Goal: Communication & Community: Answer question/provide support

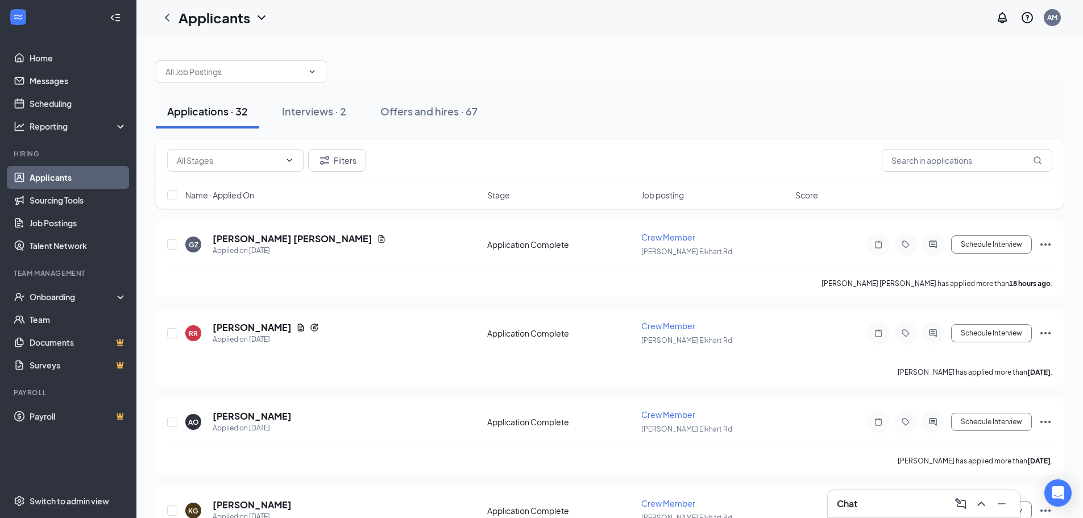
click at [863, 495] on div "Chat" at bounding box center [924, 504] width 174 height 18
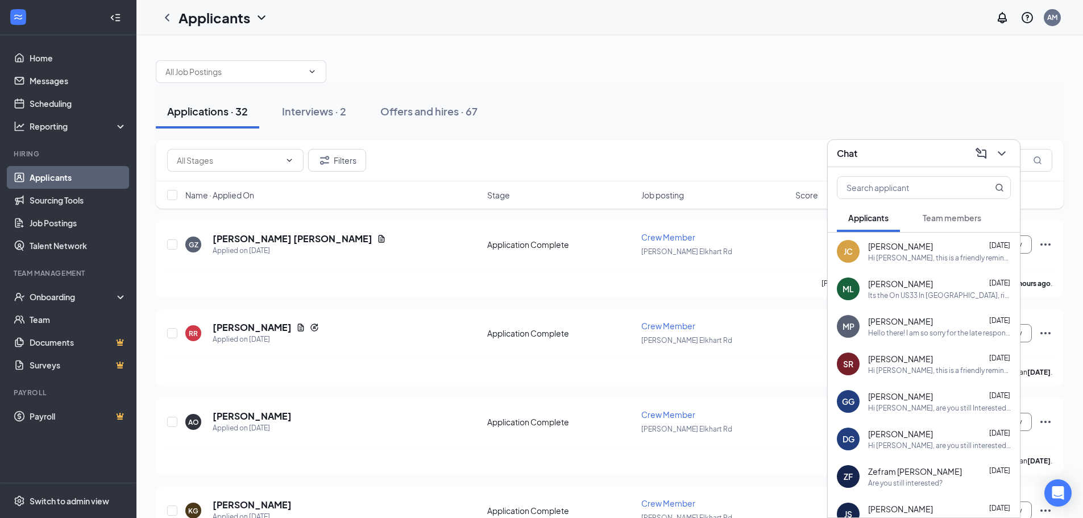
click at [939, 295] on div "Its the On US33 In [GEOGRAPHIC_DATA], right in front of Meijer. [STREET_ADDRESS…" at bounding box center [939, 295] width 143 height 10
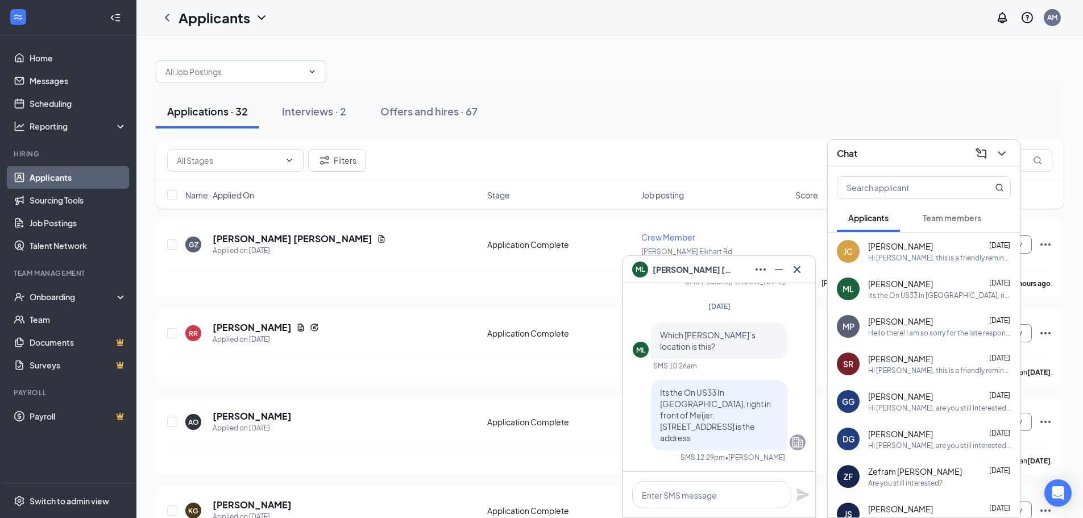
click at [924, 339] on div "MP [PERSON_NAME] [DATE] Hello there! I am so sorry for the late response as I d…" at bounding box center [924, 327] width 192 height 38
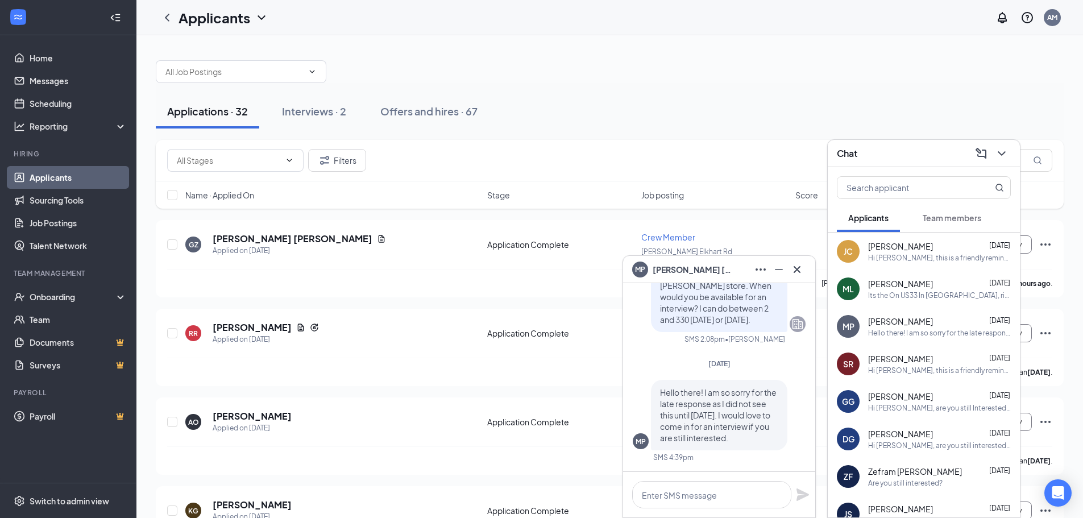
click at [931, 354] on div "[PERSON_NAME] [DATE]" at bounding box center [939, 358] width 143 height 11
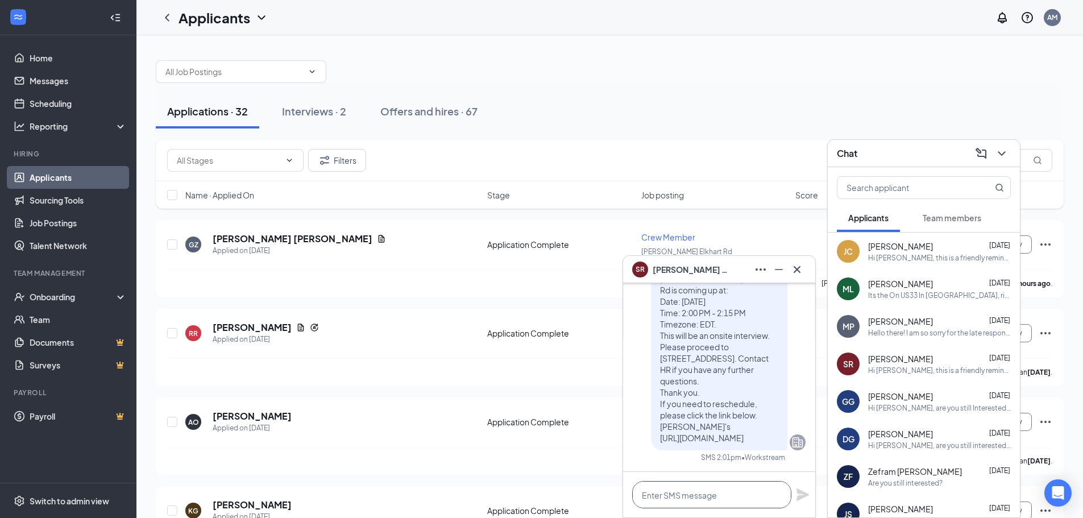
click at [679, 495] on textarea at bounding box center [711, 494] width 159 height 27
type textarea "p"
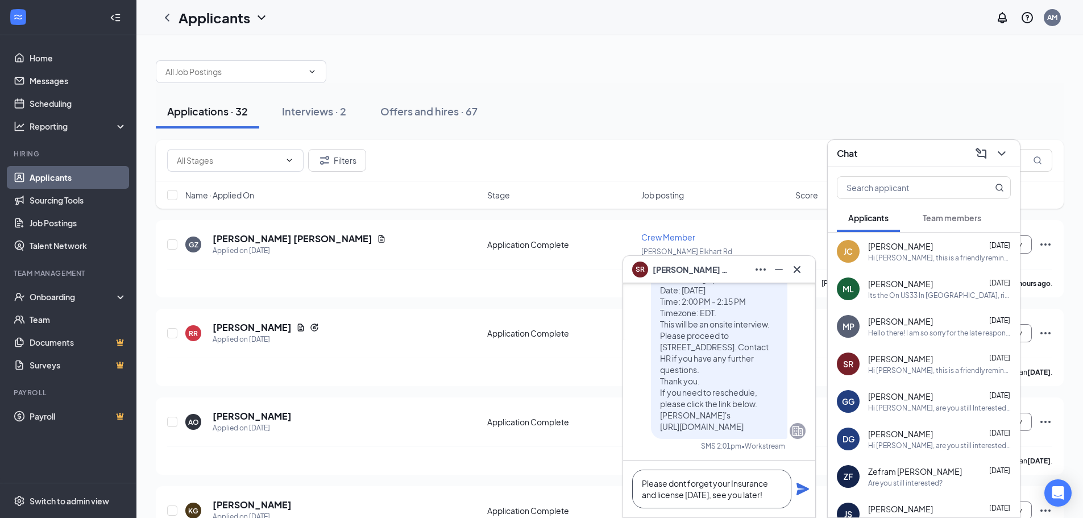
click at [676, 480] on textarea "Please dont forget your Insurance and license [DATE], see you later!" at bounding box center [711, 489] width 159 height 39
type textarea "Please don't forget your Insurance and license [DATE], see you later!"
click at [800, 489] on icon "Plane" at bounding box center [803, 489] width 14 height 14
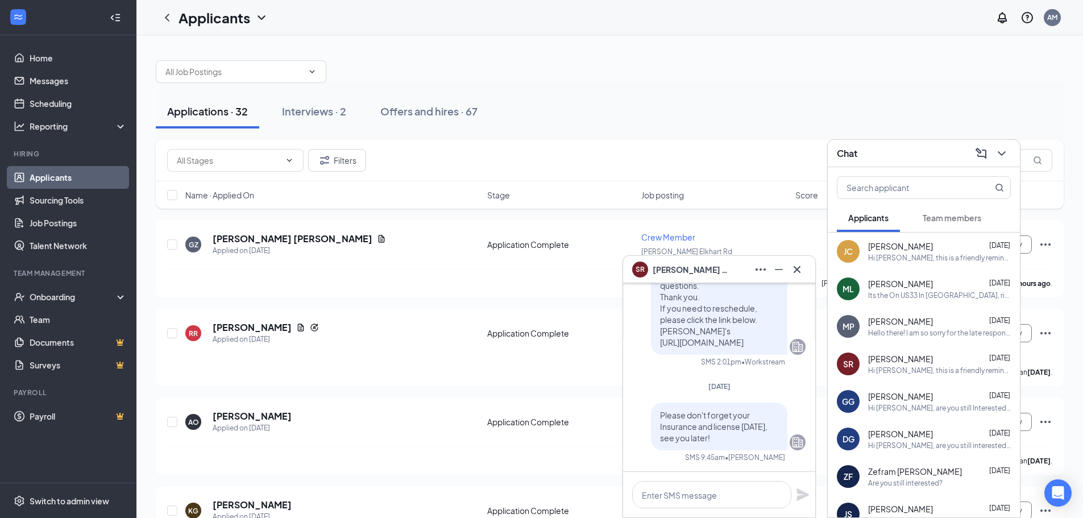
click at [911, 291] on div "Its the On US33 In [GEOGRAPHIC_DATA], right in front of Meijer. [STREET_ADDRESS…" at bounding box center [939, 295] width 143 height 10
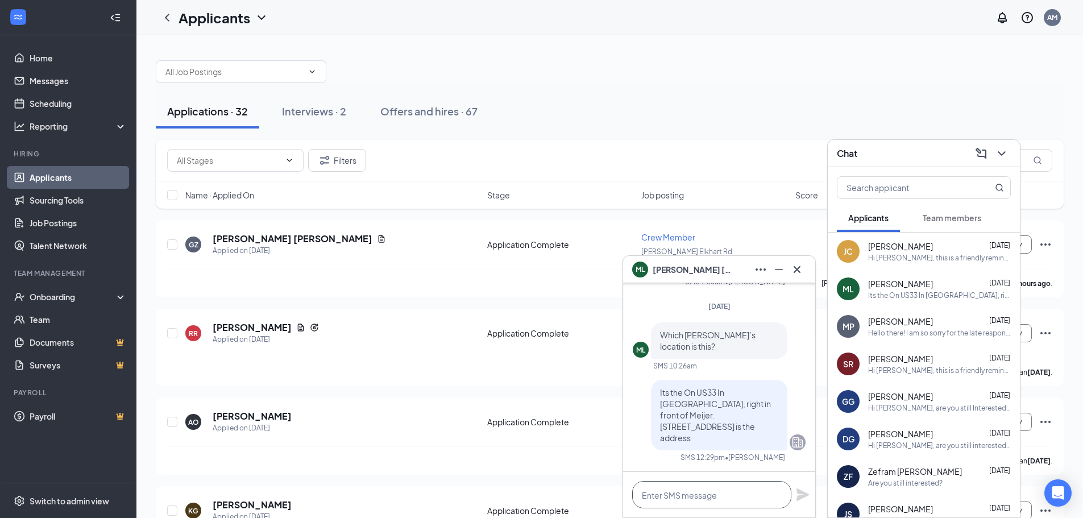
click at [712, 501] on textarea at bounding box center [711, 494] width 159 height 27
paste textarea "Please don't forget your Insurance and license [DATE], see you later!"
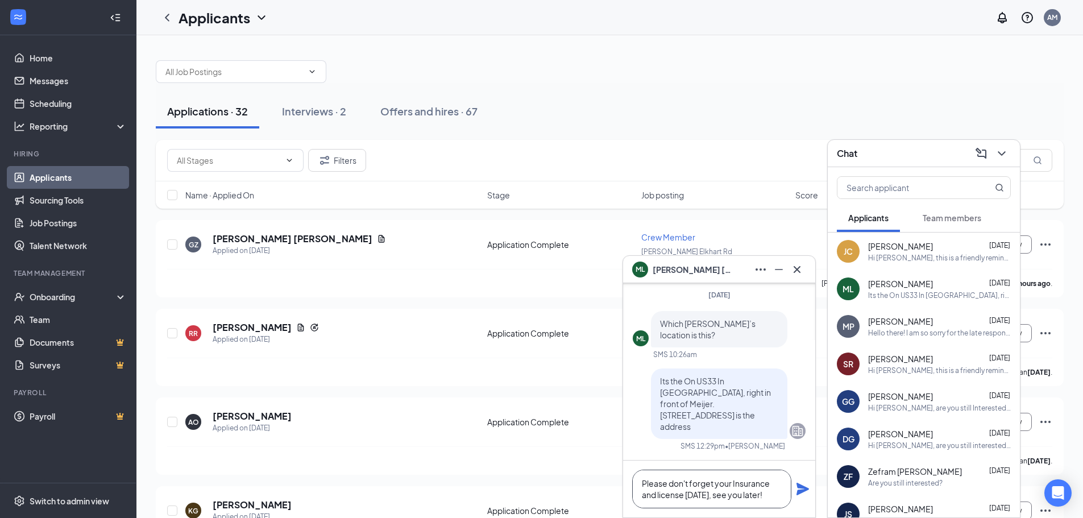
type textarea "Please don't forget your Insurance and license [DATE], see you later!"
click at [803, 484] on icon "Plane" at bounding box center [803, 489] width 14 height 14
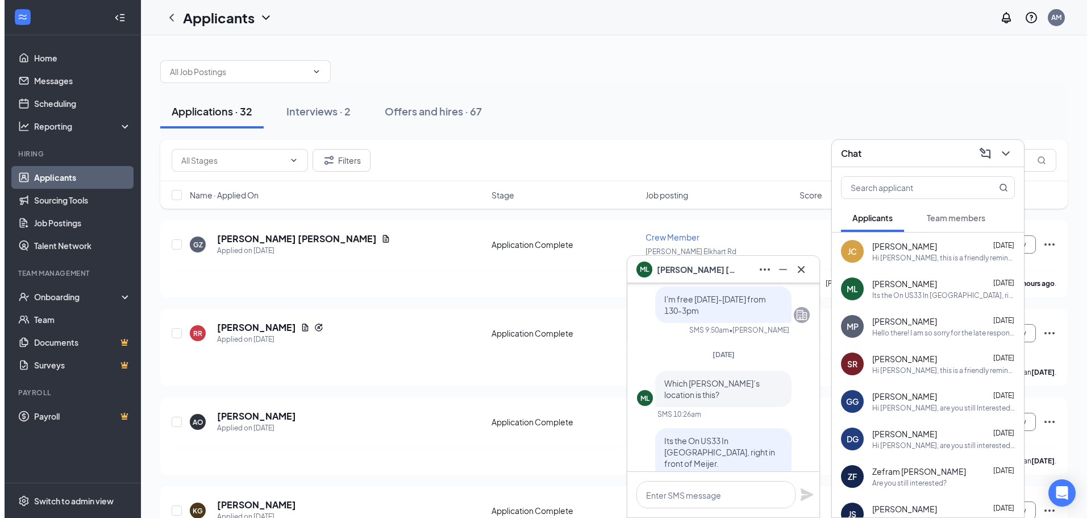
scroll to position [0, 0]
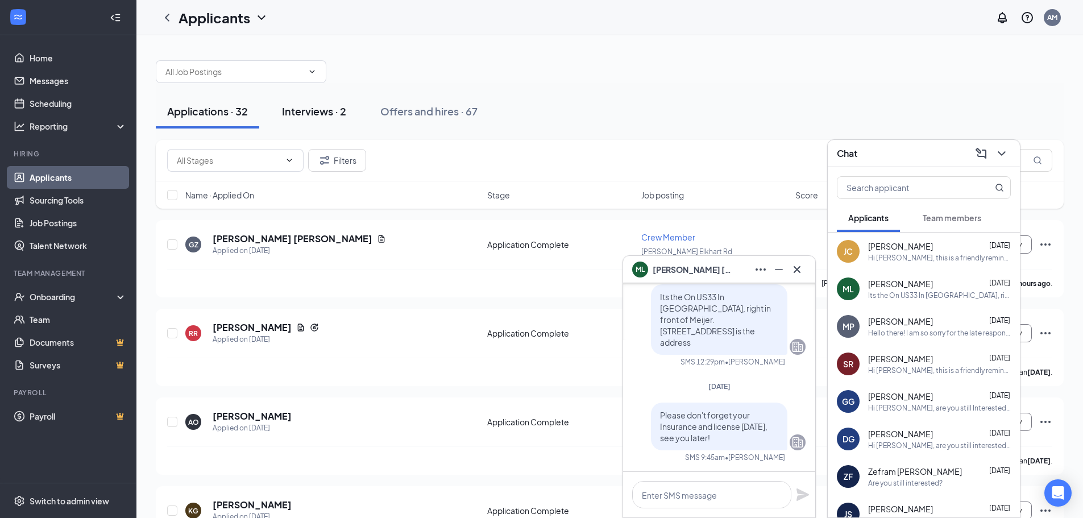
click at [320, 115] on div "Interviews · 2" at bounding box center [314, 111] width 64 height 14
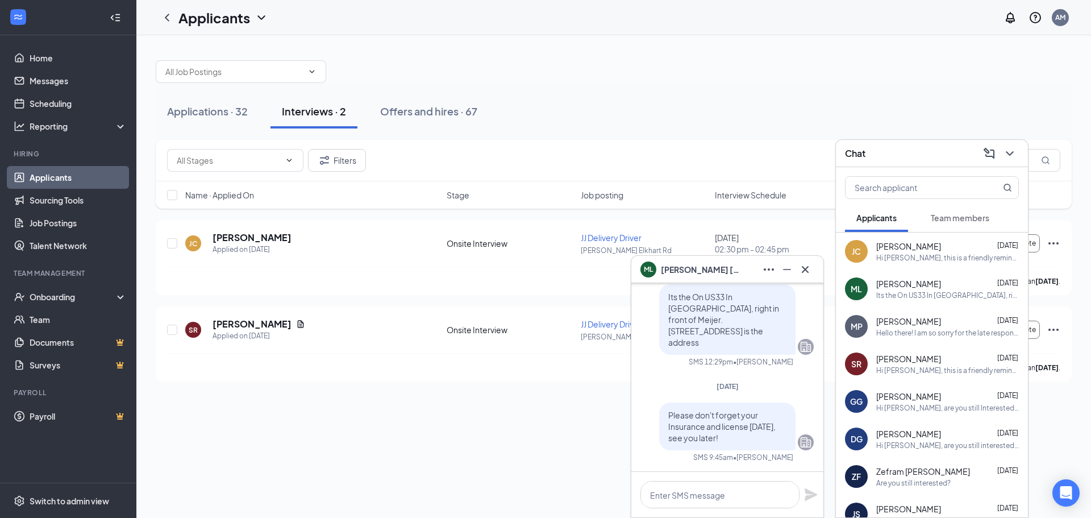
click at [935, 257] on div "Hi [PERSON_NAME], this is a friendly reminder. Your meeting with [PERSON_NAME]'…" at bounding box center [948, 258] width 143 height 10
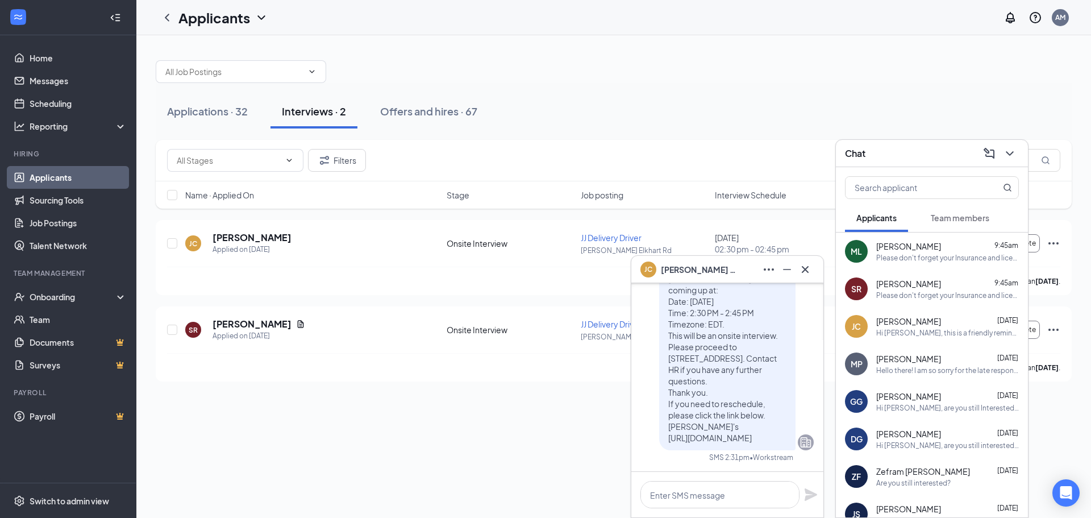
click at [904, 320] on span "[PERSON_NAME]" at bounding box center [909, 320] width 65 height 11
click at [936, 258] on div "Please don't forget your Insurance and license [DATE], see you later!" at bounding box center [948, 258] width 143 height 10
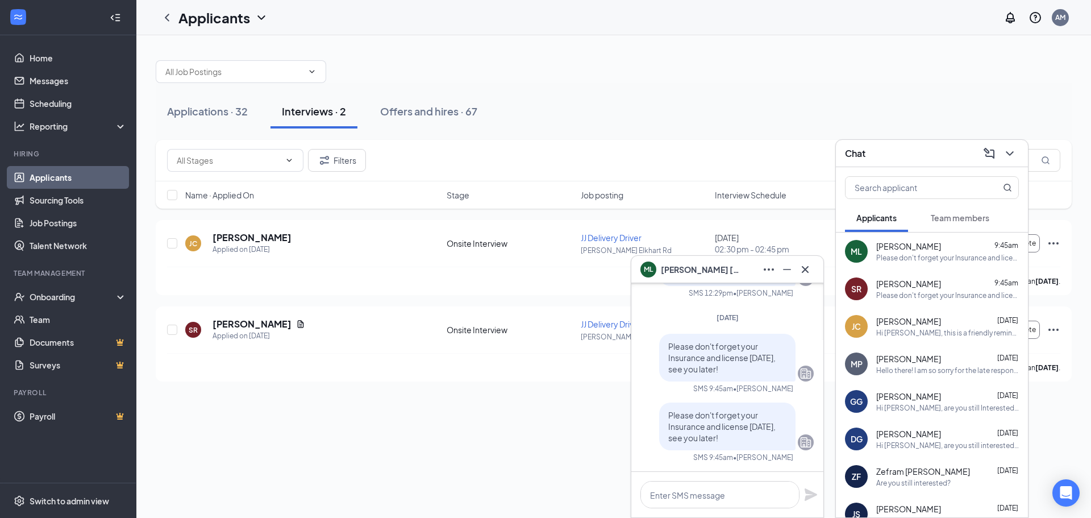
drag, startPoint x: 730, startPoint y: 430, endPoint x: 690, endPoint y: 451, distance: 45.5
click at [696, 428] on span "Please don't forget your Insurance and license [DATE], see you later!" at bounding box center [722, 426] width 107 height 33
click at [689, 493] on textarea at bounding box center [720, 494] width 159 height 27
click at [923, 323] on span "[PERSON_NAME]" at bounding box center [909, 320] width 65 height 11
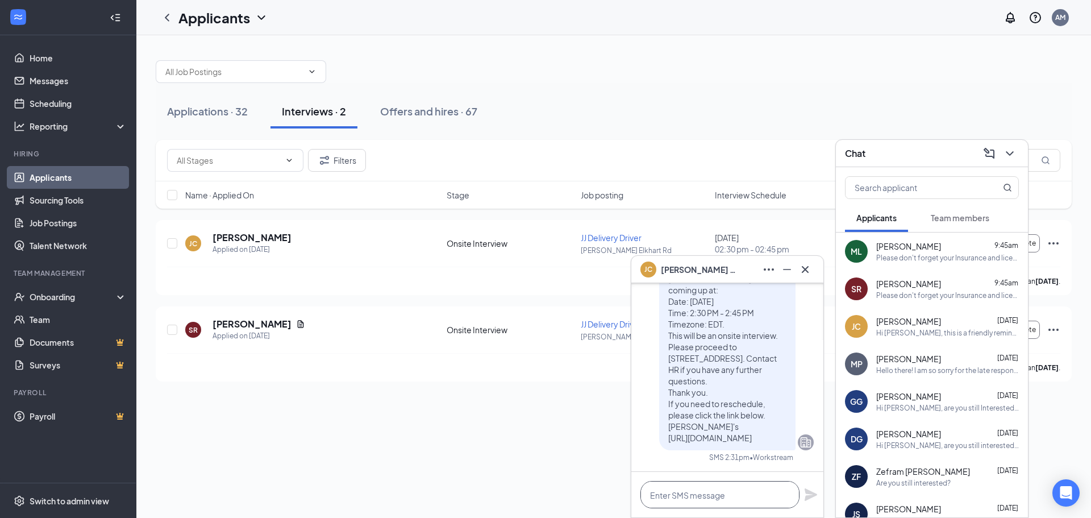
click at [708, 498] on textarea at bounding box center [720, 494] width 159 height 27
paste textarea "Please don't forget your Insurance and license [DATE], see you later!"
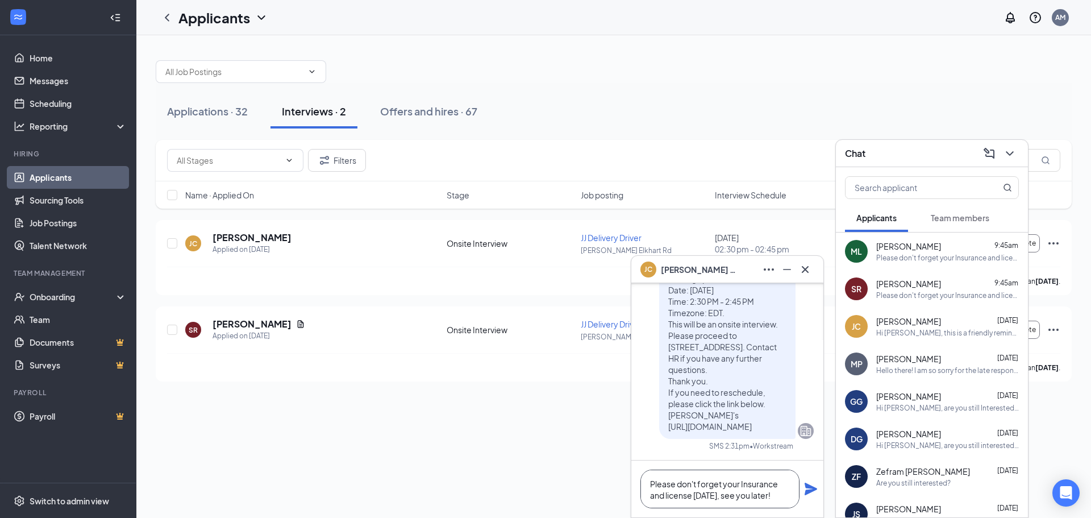
scroll to position [1, 0]
type textarea "Please don't forget your Insurance and license [DATE], see you later!"
click at [811, 492] on icon "Plane" at bounding box center [811, 489] width 13 height 13
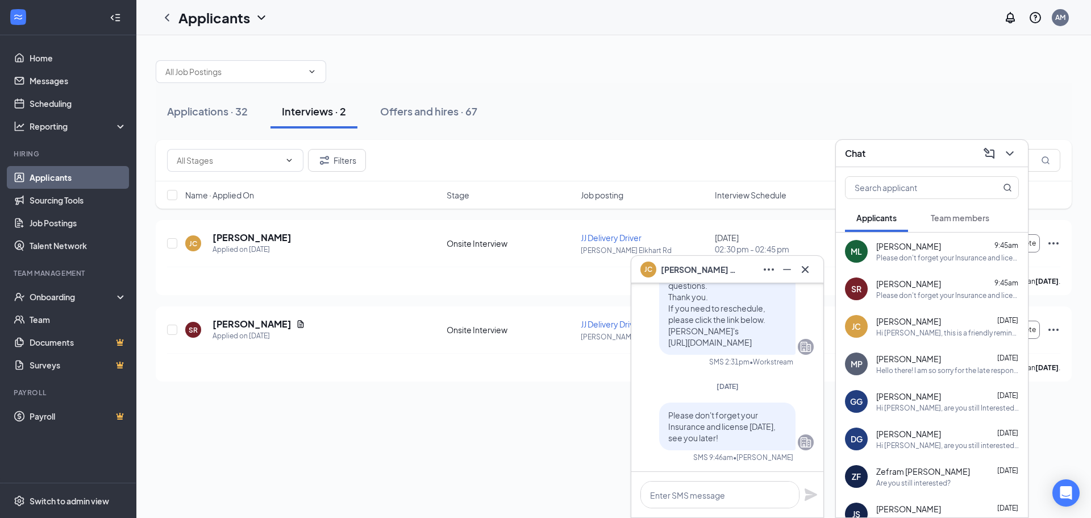
click at [936, 264] on div "ML [PERSON_NAME] 9:45am Please don't forget your Insurance and license [DATE], …" at bounding box center [932, 252] width 192 height 38
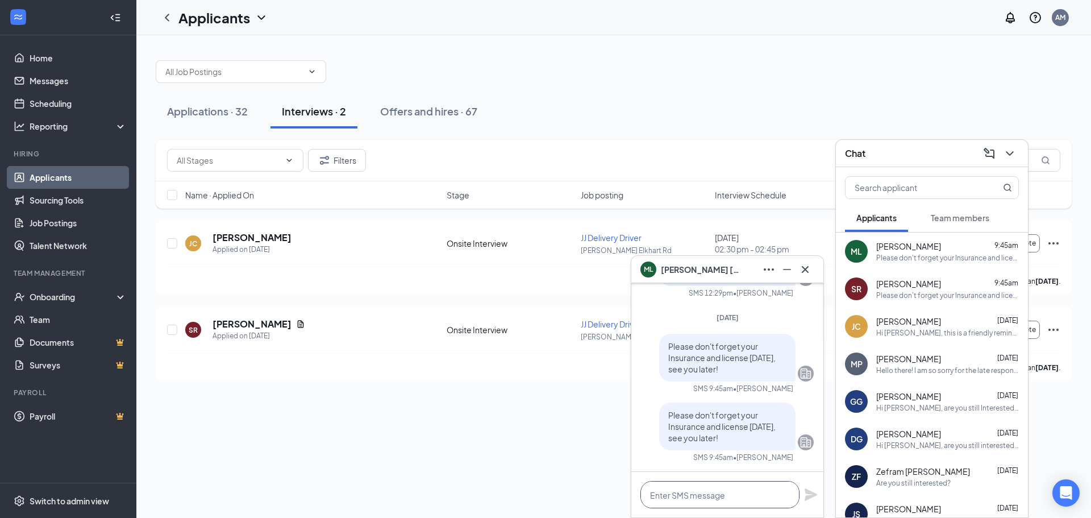
click at [704, 489] on textarea at bounding box center [720, 494] width 159 height 27
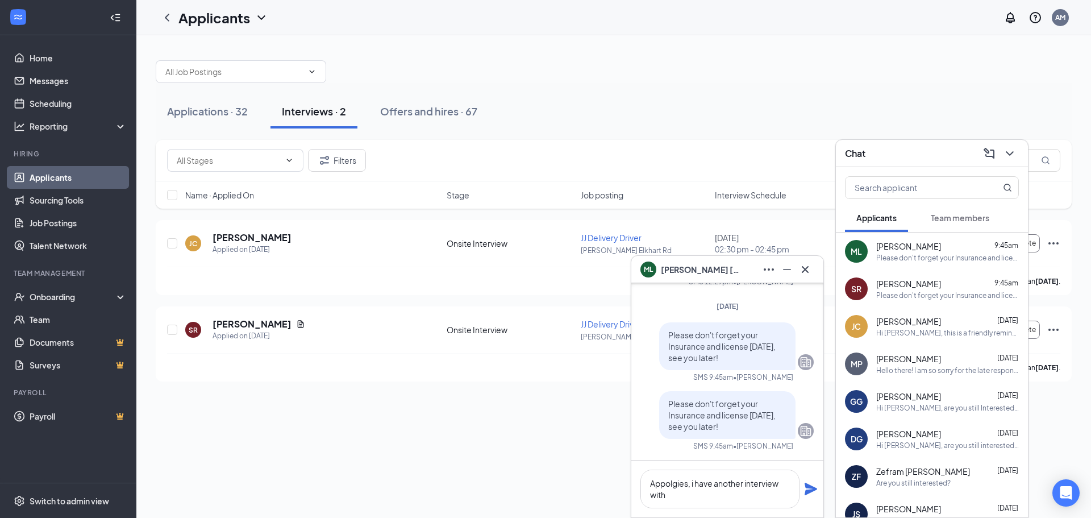
drag, startPoint x: 682, startPoint y: 483, endPoint x: 729, endPoint y: 205, distance: 282.1
click at [730, 205] on div "Name · Applied On Stage Job posting Interview Schedule Score" at bounding box center [614, 194] width 916 height 27
click at [694, 485] on textarea "Apologies, i have another interview with" at bounding box center [720, 489] width 159 height 39
drag, startPoint x: 745, startPoint y: 484, endPoint x: 717, endPoint y: 483, distance: 28.4
click at [717, 483] on textarea "Apologies, I have another interview with someone names [PERSON_NAME] also" at bounding box center [720, 489] width 159 height 39
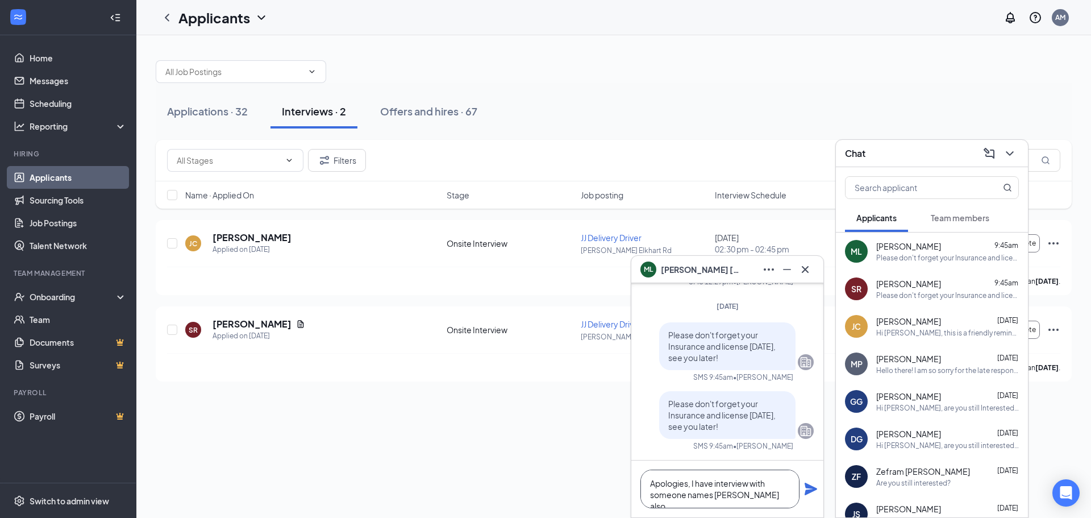
scroll to position [1, 0]
drag, startPoint x: 765, startPoint y: 497, endPoint x: 742, endPoint y: 505, distance: 23.4
click at [742, 505] on textarea "Apologies, I have interview with someone names [PERSON_NAME] also" at bounding box center [720, 489] width 159 height 39
click at [712, 493] on textarea "Apologies, I have interview with someone names [PERSON_NAME] [DATE]." at bounding box center [720, 489] width 159 height 39
click at [685, 496] on textarea "Apologies, I have interview with someone name [PERSON_NAME] [DATE]." at bounding box center [720, 489] width 159 height 39
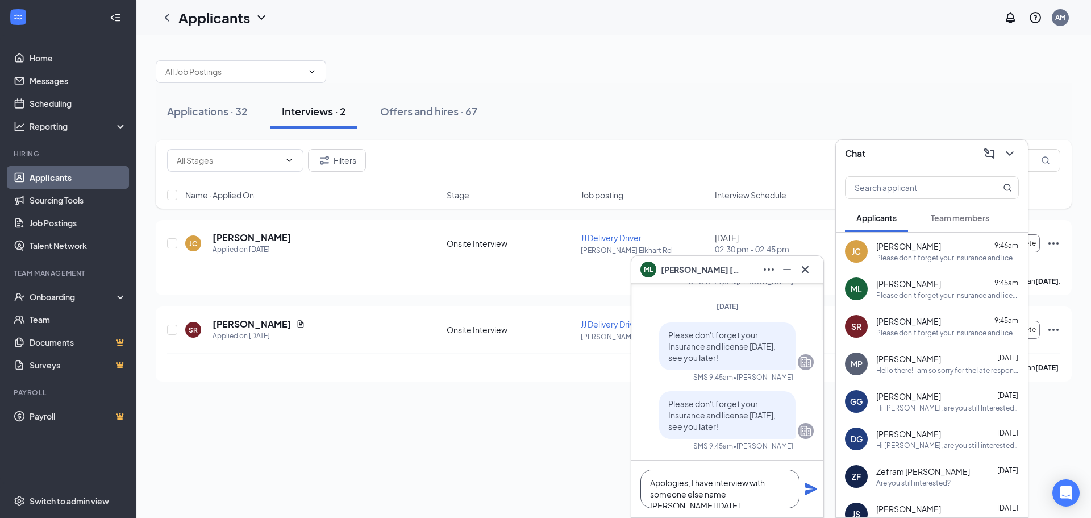
click at [727, 494] on textarea "Apologies, I have interview with someone else name [PERSON_NAME] [DATE]." at bounding box center [720, 489] width 159 height 39
type textarea "Apologies, I have interview with someone else named [PERSON_NAME] [DATE]."
click at [811, 489] on icon "Plane" at bounding box center [811, 489] width 13 height 13
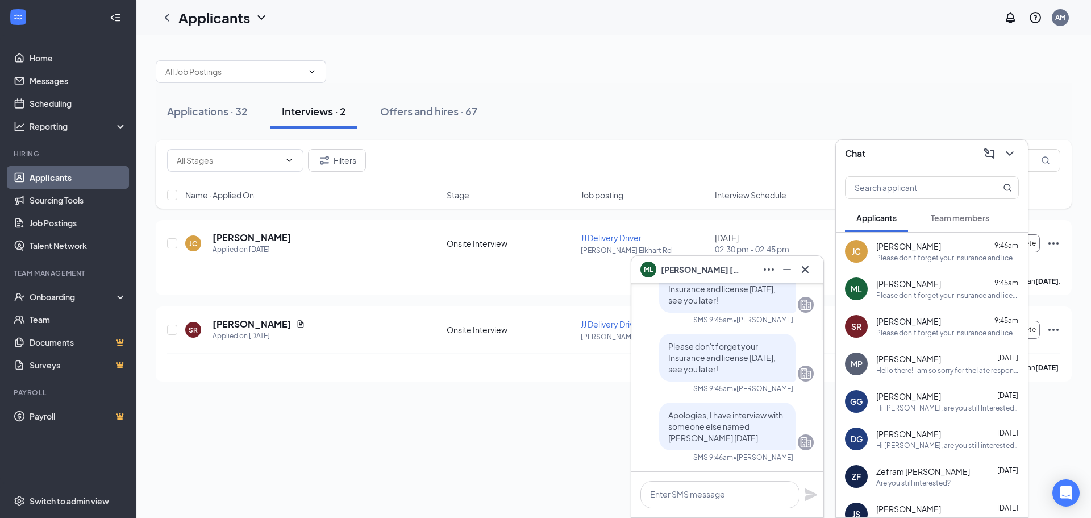
scroll to position [0, 0]
click at [812, 268] on button at bounding box center [805, 269] width 18 height 18
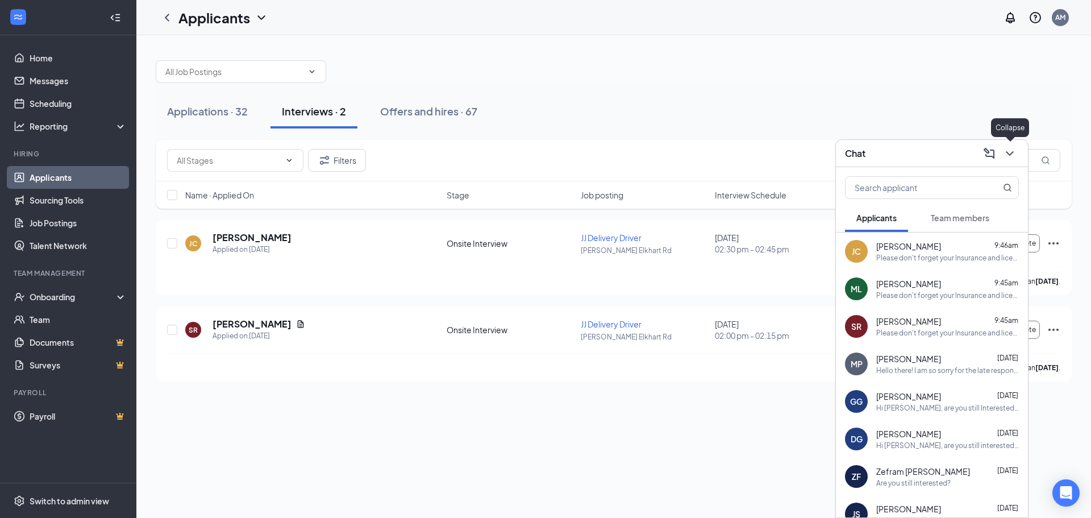
click at [1007, 151] on icon "ChevronDown" at bounding box center [1010, 154] width 14 height 14
